Goal: Task Accomplishment & Management: Use online tool/utility

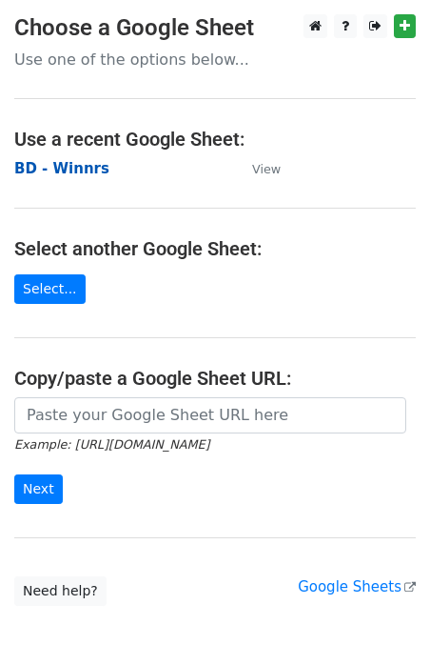
click at [69, 166] on strong "BD - Winnrs" at bounding box center [61, 168] width 95 height 17
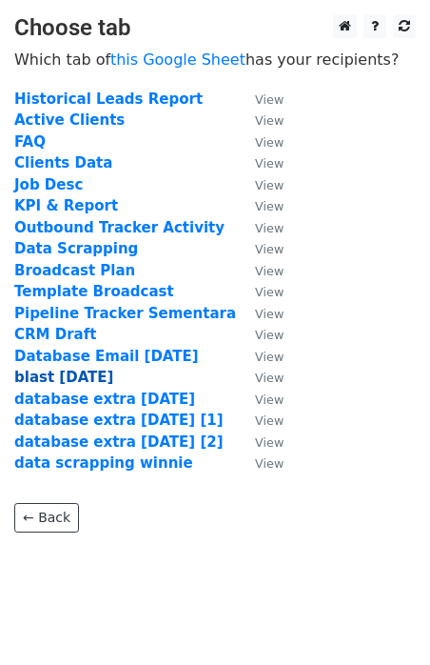
click at [69, 377] on strong "blast [DATE]" at bounding box center [63, 376] width 99 height 17
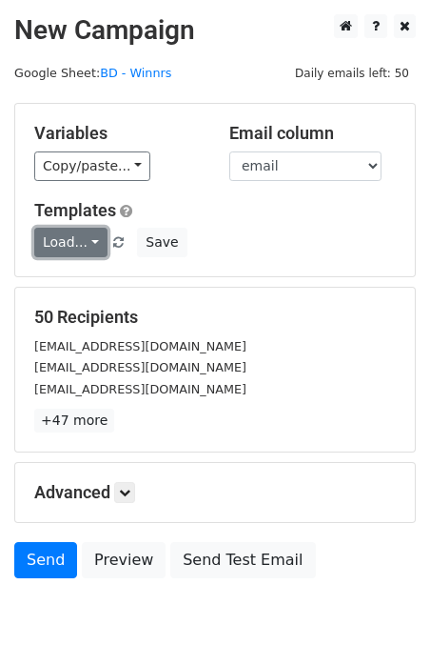
click at [86, 237] on link "Load..." at bounding box center [70, 243] width 73 height 30
click at [84, 281] on link "Blast Email" at bounding box center [110, 283] width 150 height 30
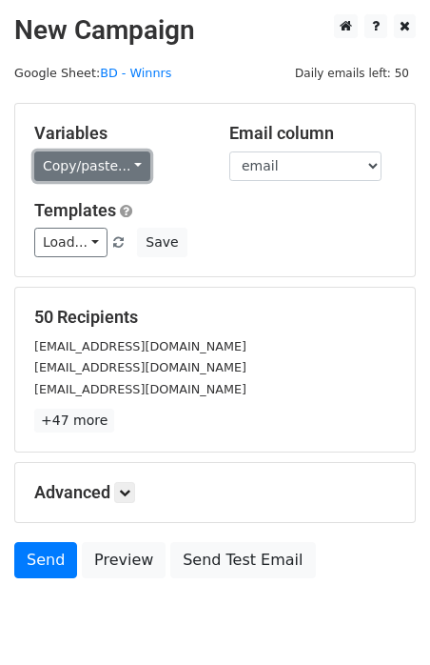
click at [89, 168] on link "Copy/paste..." at bounding box center [92, 166] width 116 height 30
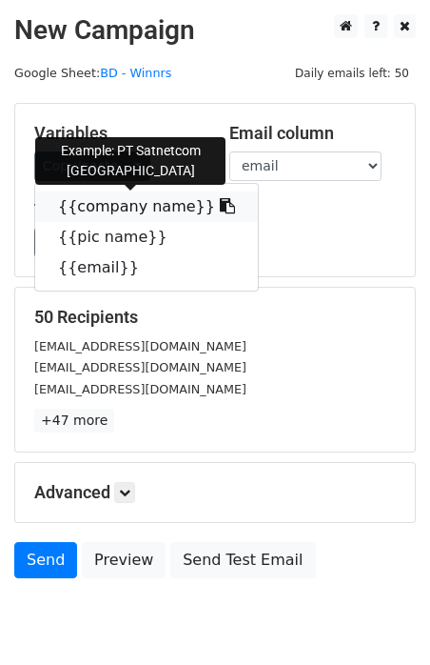
click at [99, 204] on link "{{company name}}" at bounding box center [146, 206] width 223 height 30
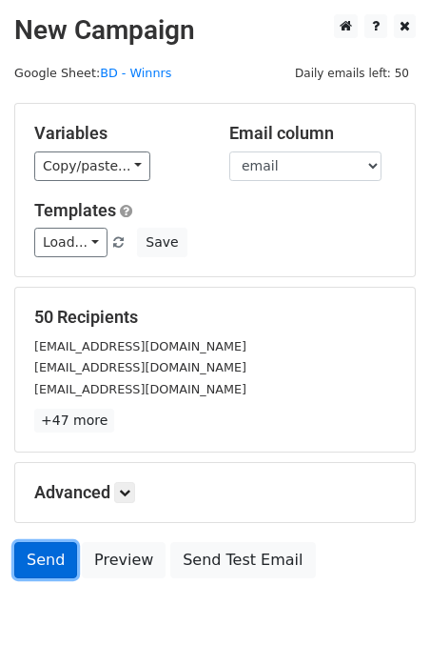
click at [56, 574] on link "Send" at bounding box center [45, 560] width 63 height 36
